Goal: Transaction & Acquisition: Purchase product/service

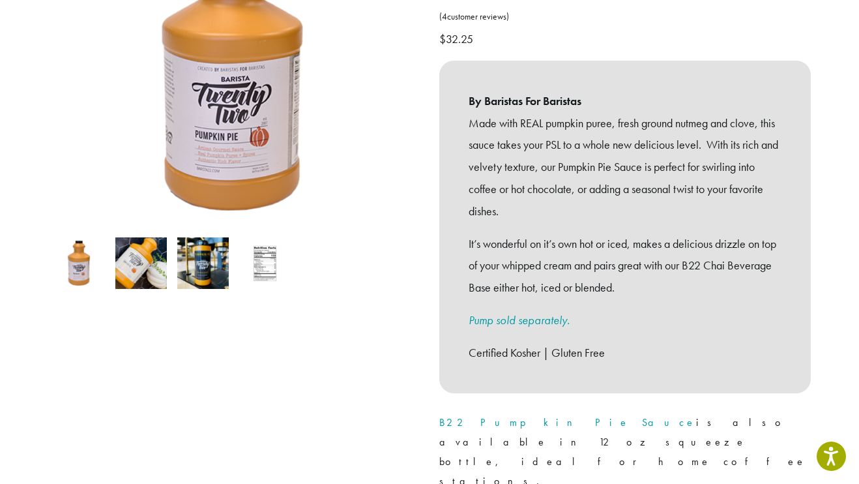
scroll to position [258, 0]
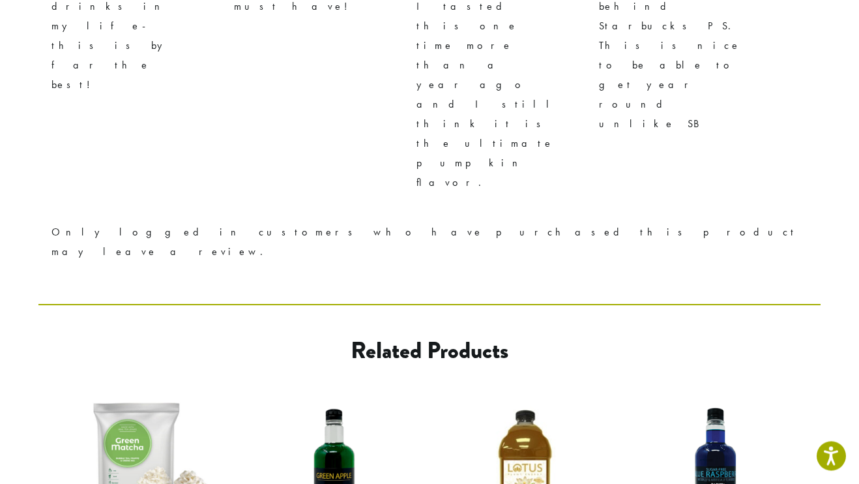
scroll to position [1102, 0]
click at [324, 397] on img at bounding box center [335, 476] width 158 height 158
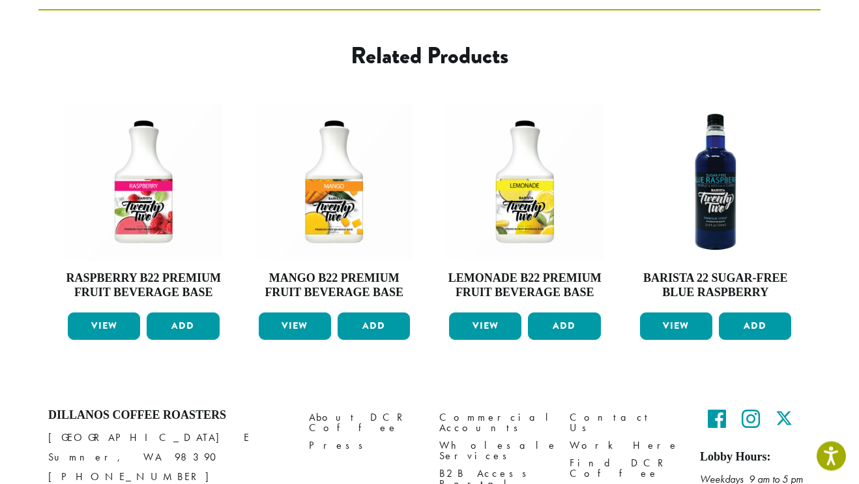
scroll to position [692, 0]
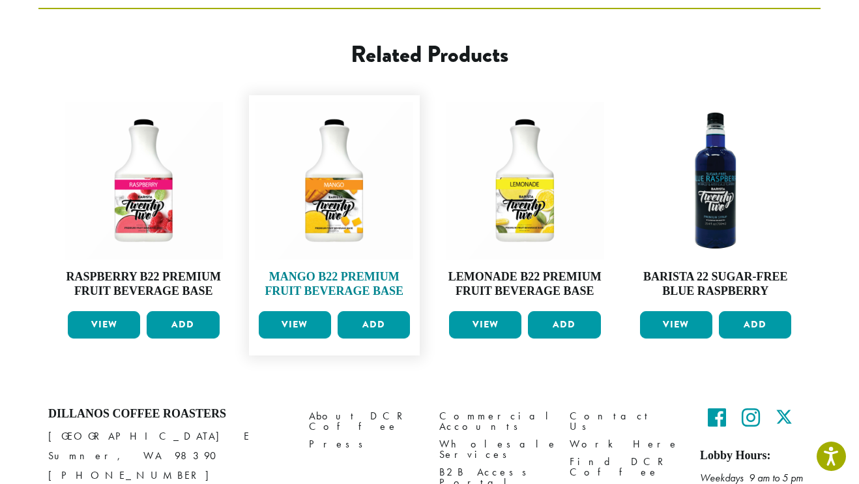
click at [328, 220] on img at bounding box center [335, 181] width 158 height 158
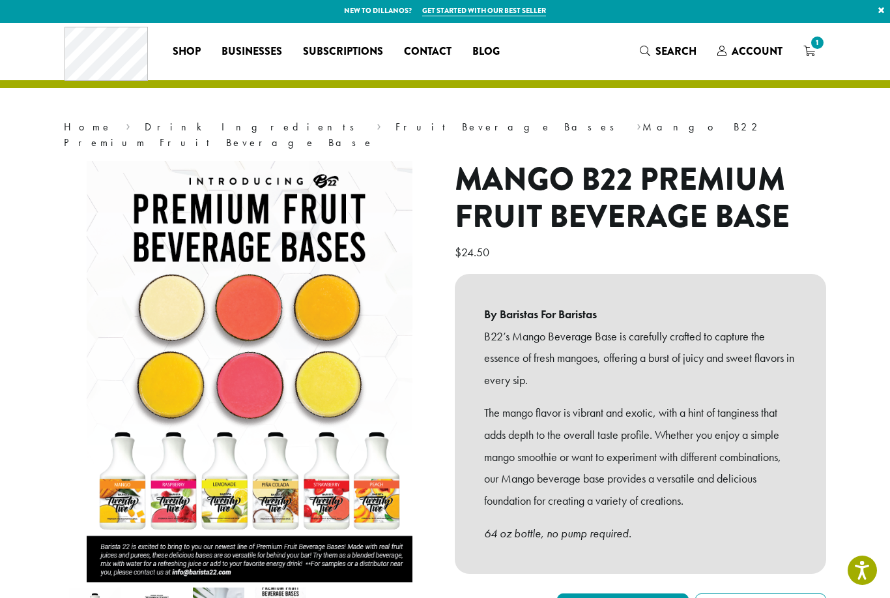
scroll to position [2, 0]
